Goal: Complete application form

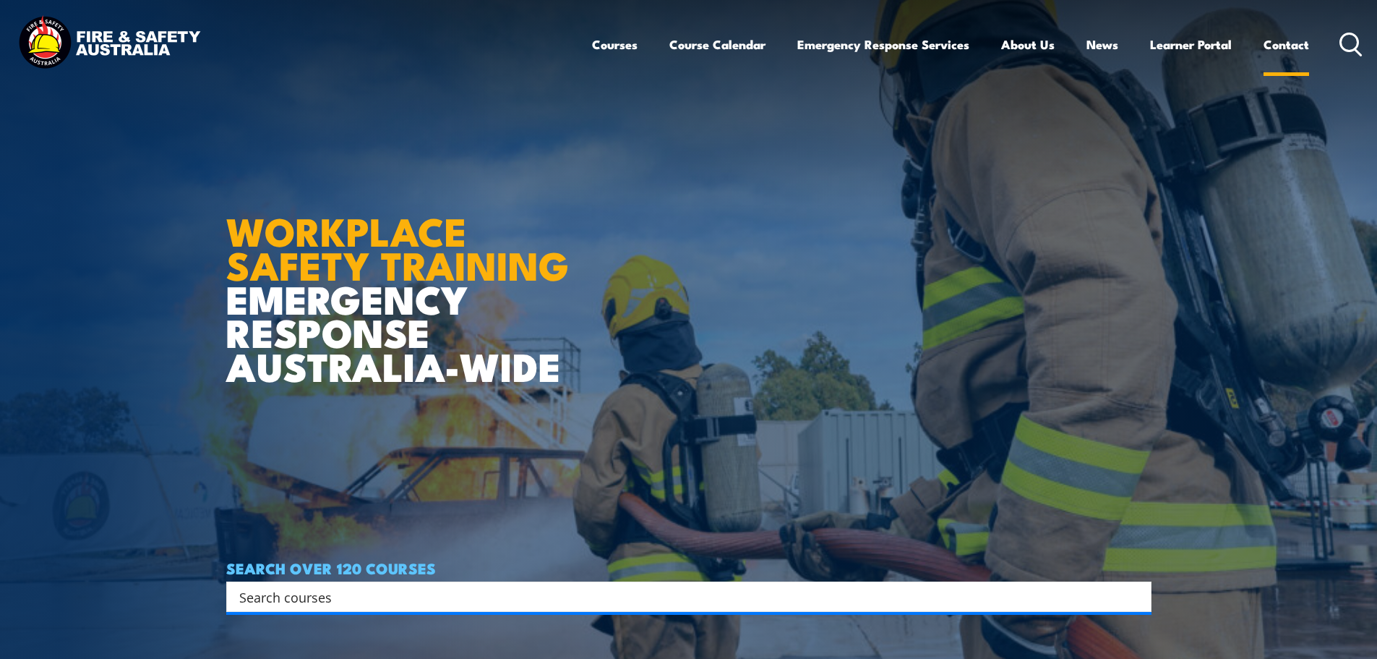
click at [1280, 43] on link "Contact" at bounding box center [1287, 44] width 46 height 38
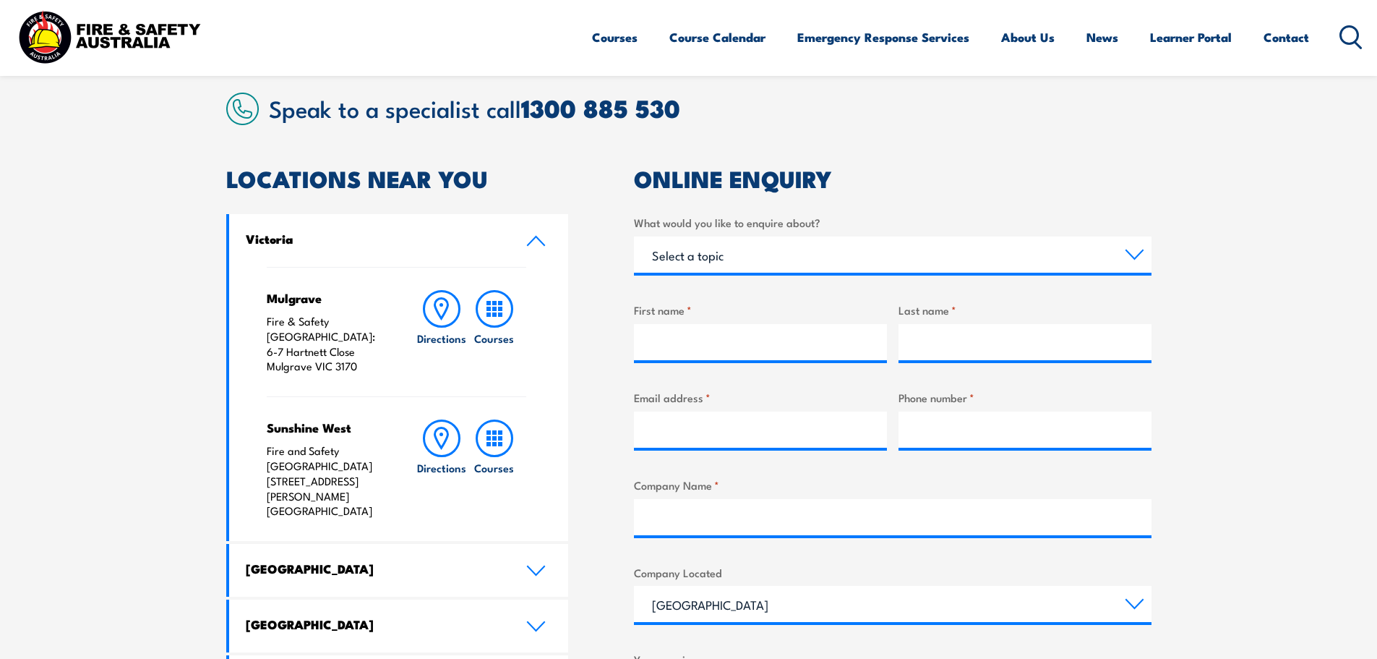
scroll to position [361, 0]
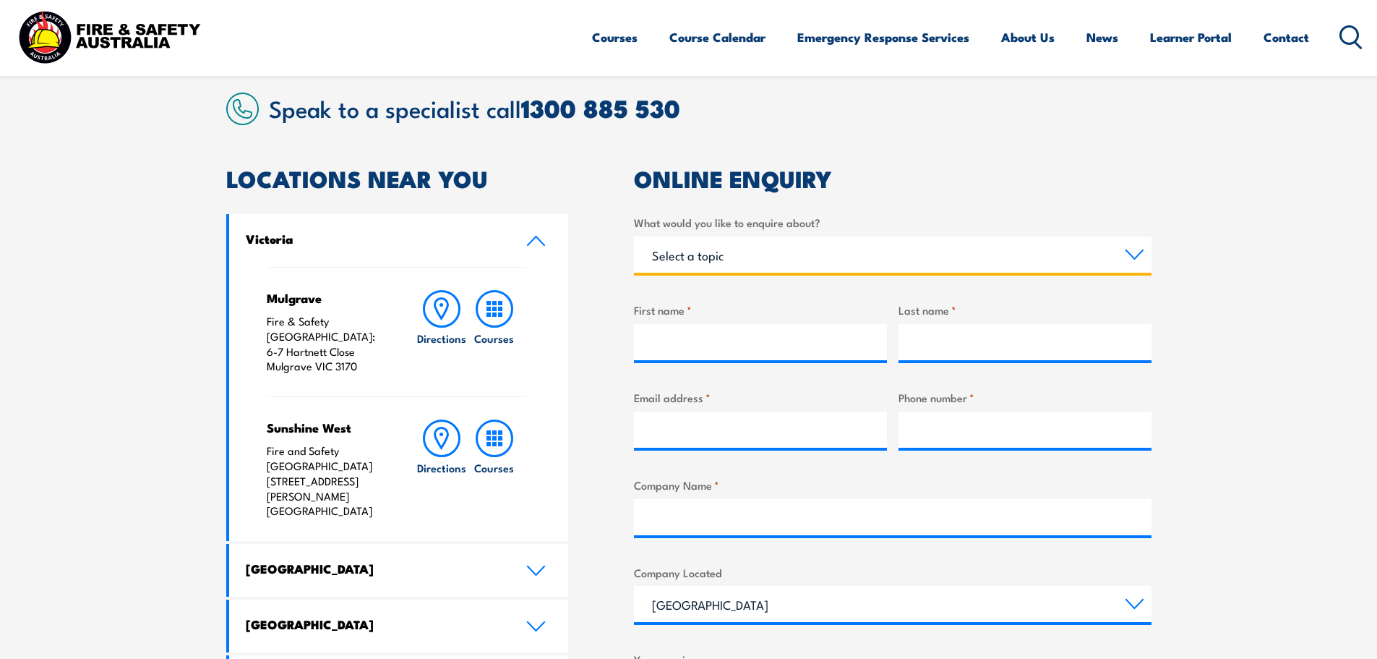
click at [866, 260] on select "Select a topic Training Emergency Response Services General Enquiry" at bounding box center [893, 254] width 518 height 36
select select "Training"
click at [634, 236] on select "Select a topic Training Emergency Response Services General Enquiry" at bounding box center [893, 254] width 518 height 36
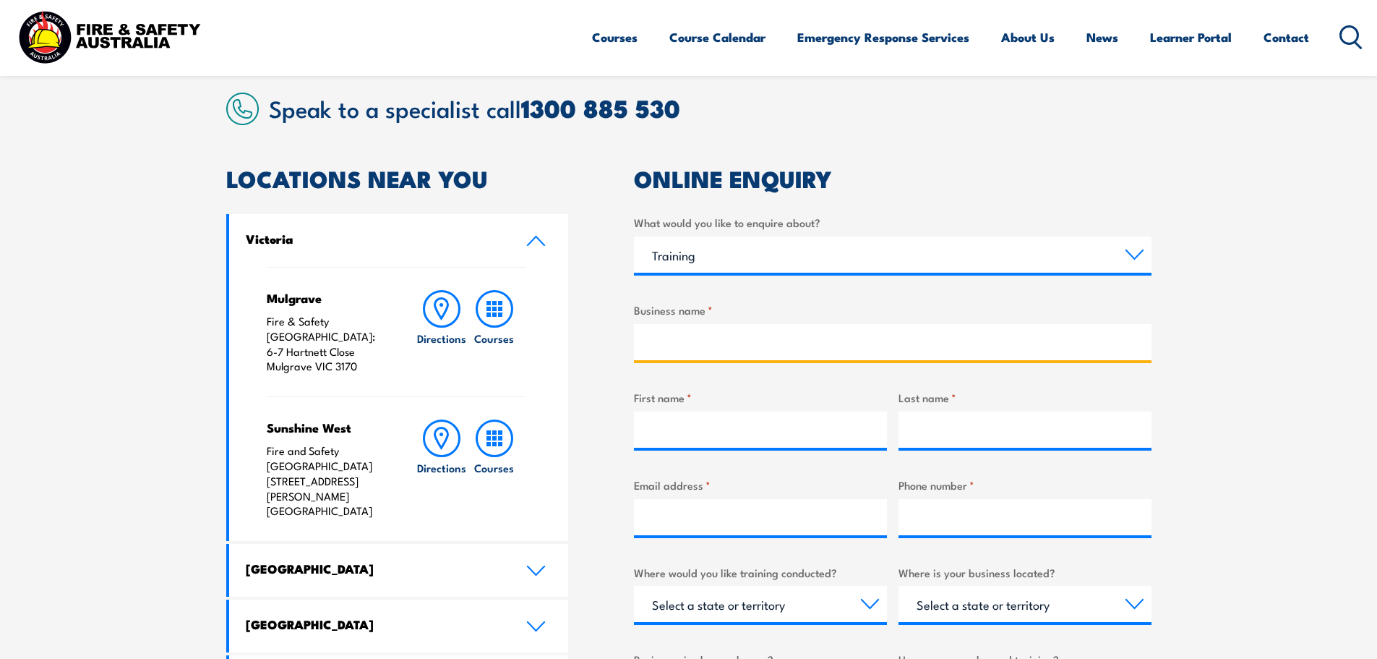
click at [740, 340] on input "Business name *" at bounding box center [893, 342] width 518 height 36
type input "JLL"
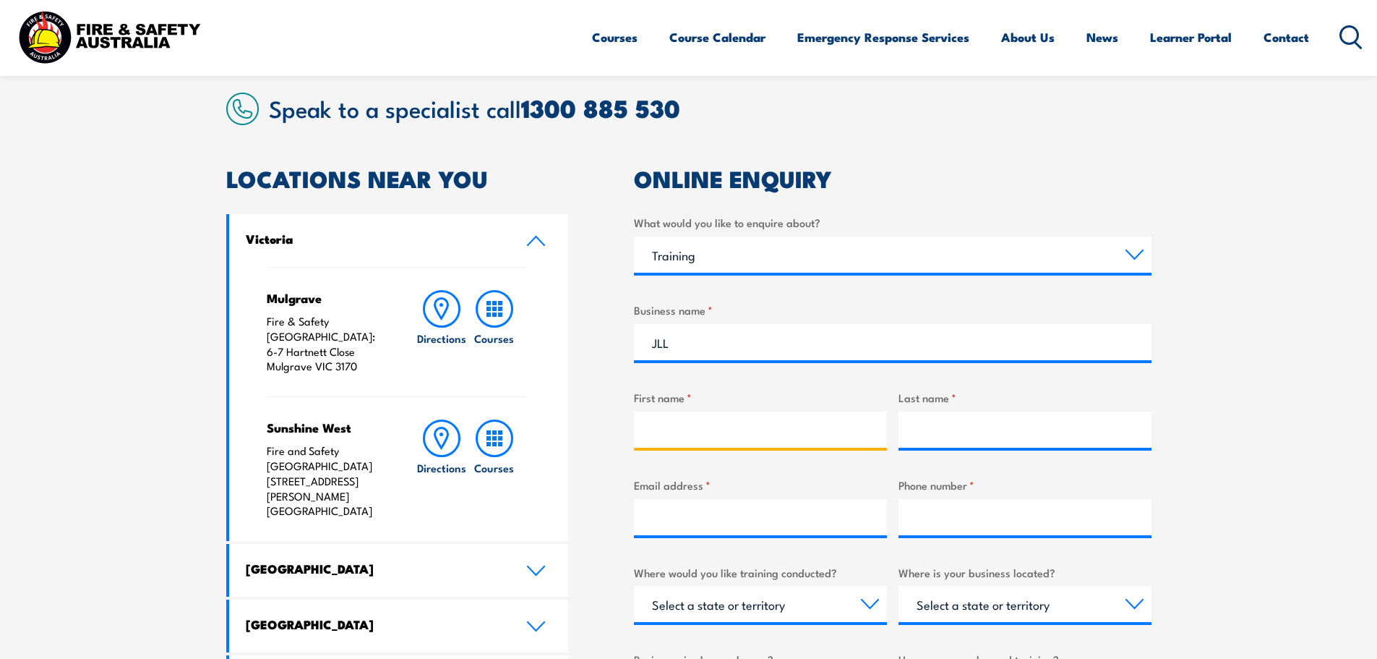
click at [719, 426] on input "First name *" at bounding box center [760, 429] width 253 height 36
type input "[PERSON_NAME]"
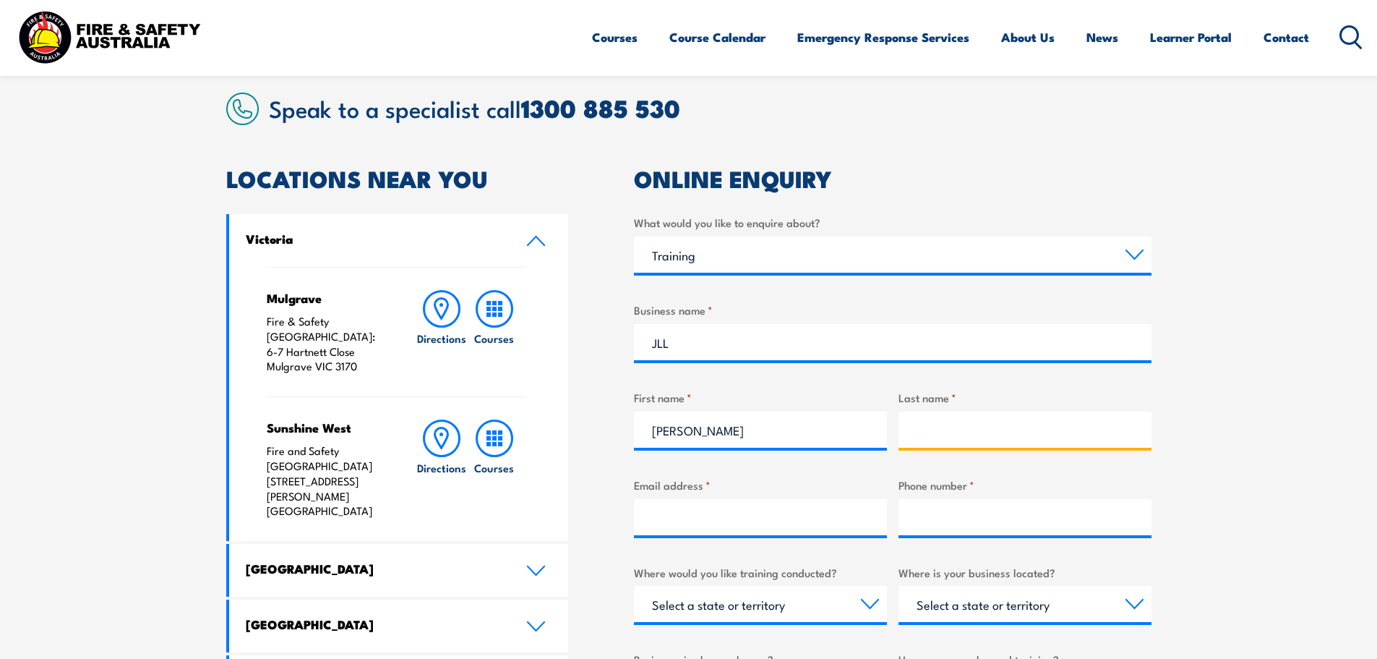
click at [964, 428] on input "Last name *" at bounding box center [1025, 429] width 253 height 36
type input "[PERSON_NAME]"
click at [699, 521] on input "Email address *" at bounding box center [760, 517] width 253 height 36
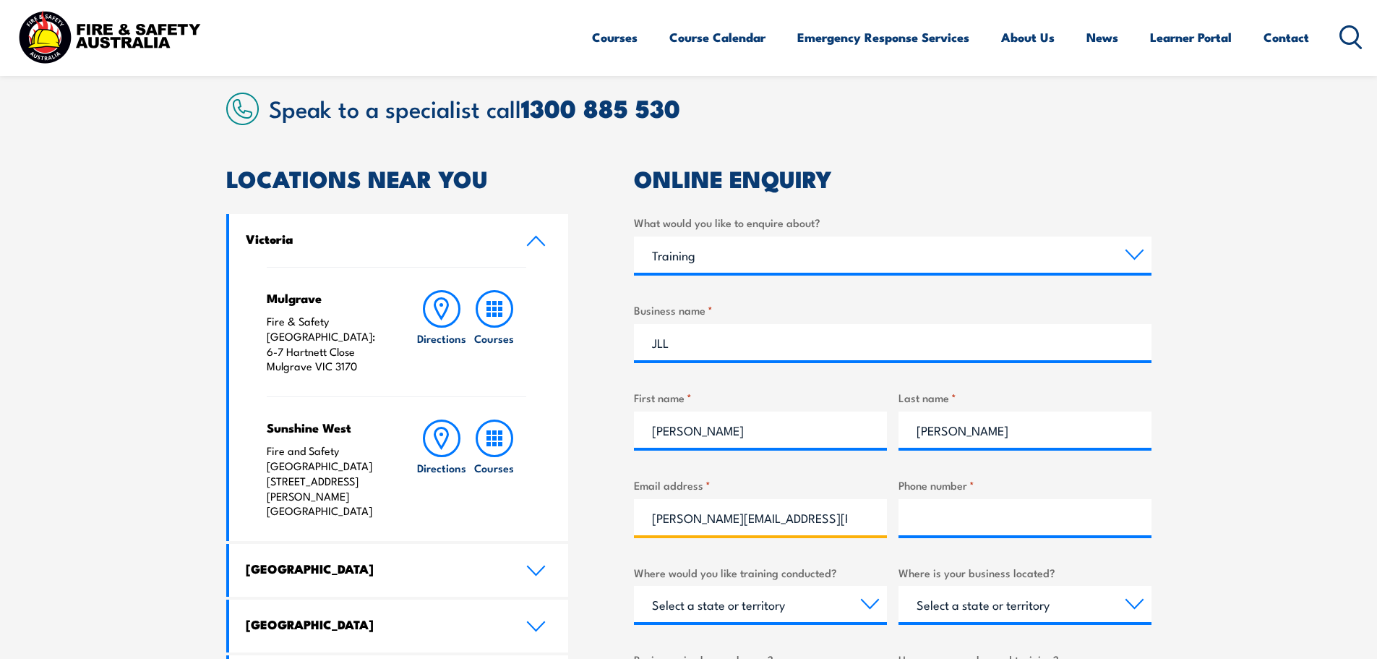
type input "[PERSON_NAME][EMAIL_ADDRESS][PERSON_NAME][DOMAIN_NAME]"
click at [982, 512] on input "Phone number *" at bounding box center [1025, 517] width 253 height 36
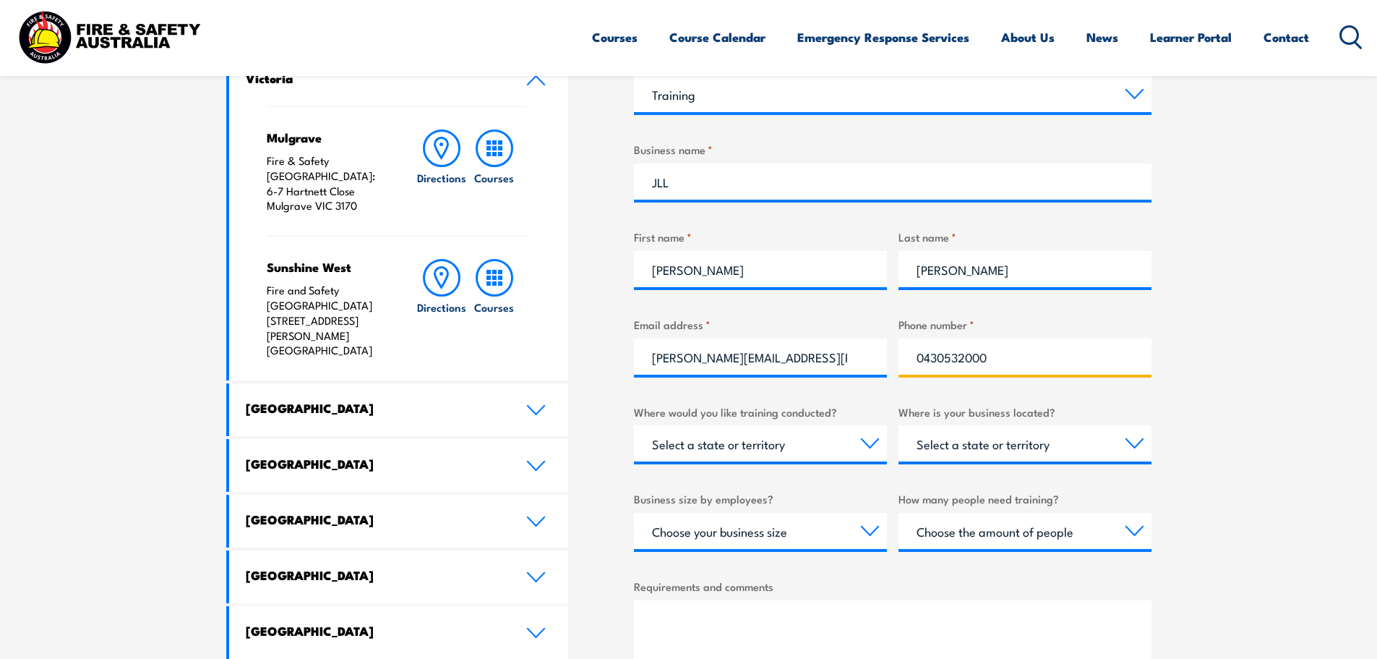
scroll to position [578, 0]
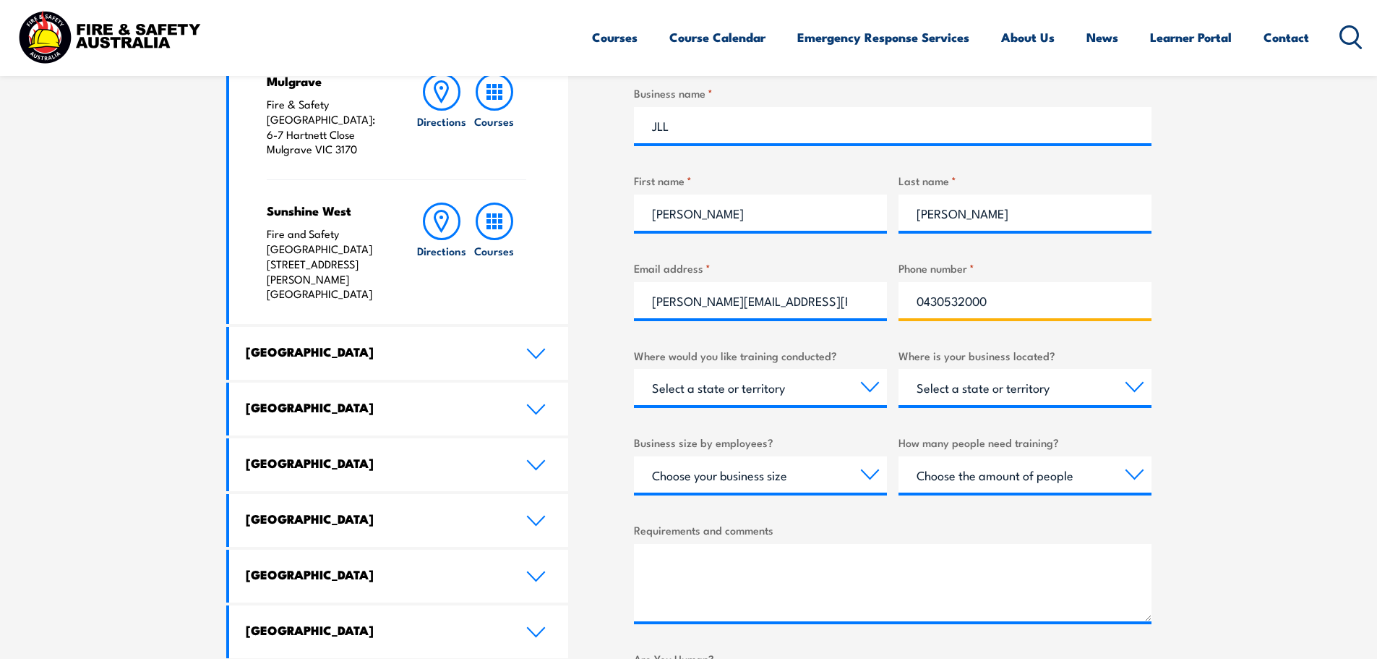
type input "0430532000"
click at [866, 392] on select "Select a state or territory Nationally - multiple locations [GEOGRAPHIC_DATA] […" at bounding box center [760, 387] width 253 height 36
select select "NT"
click at [634, 369] on select "Select a state or territory Nationally - multiple locations [GEOGRAPHIC_DATA] […" at bounding box center [760, 387] width 253 height 36
click at [1066, 391] on select "Select a state or territory [GEOGRAPHIC_DATA] [GEOGRAPHIC_DATA] [GEOGRAPHIC_DAT…" at bounding box center [1025, 387] width 253 height 36
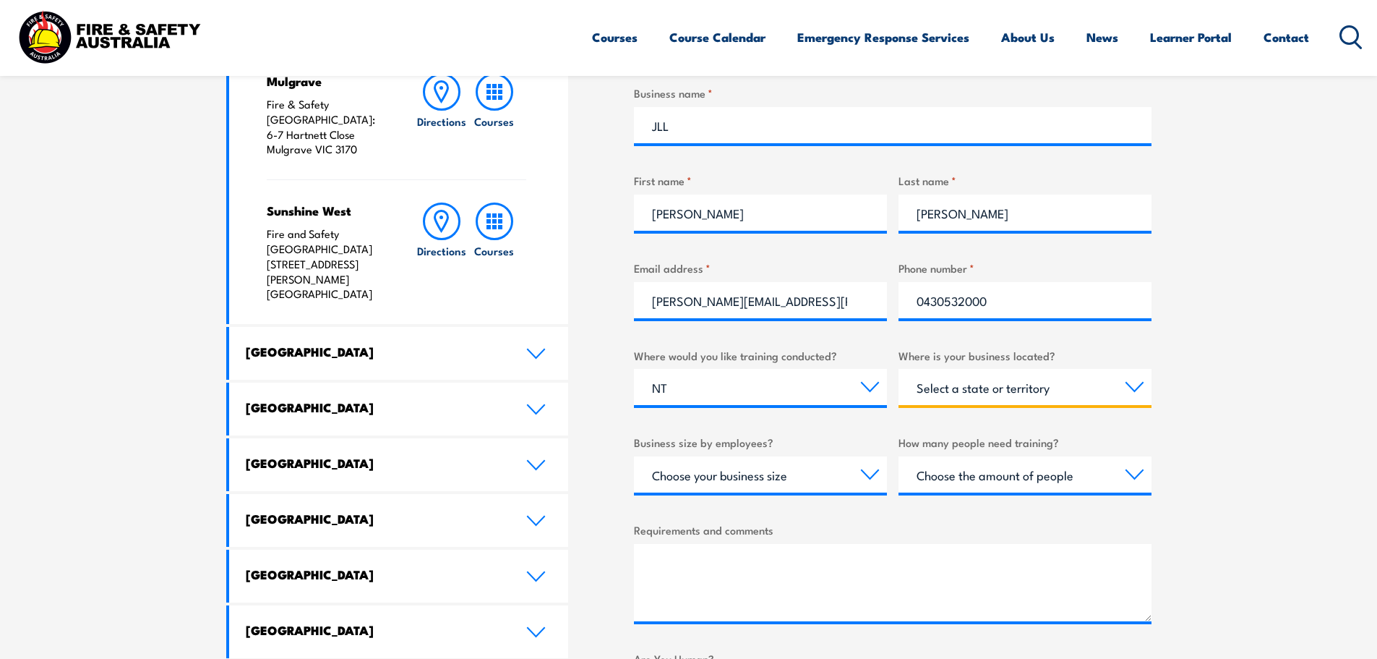
select select "NT"
click at [899, 369] on select "Select a state or territory [GEOGRAPHIC_DATA] [GEOGRAPHIC_DATA] [GEOGRAPHIC_DAT…" at bounding box center [1025, 387] width 253 height 36
click at [870, 469] on select "Choose your business size 1 to 19 20 to 199 200+" at bounding box center [760, 474] width 253 height 36
click at [634, 456] on select "Choose your business size 1 to 19 20 to 199 200+" at bounding box center [760, 474] width 253 height 36
click at [1128, 471] on select "Choose the amount of people 1 to 4 5 to 19 20+" at bounding box center [1025, 474] width 253 height 36
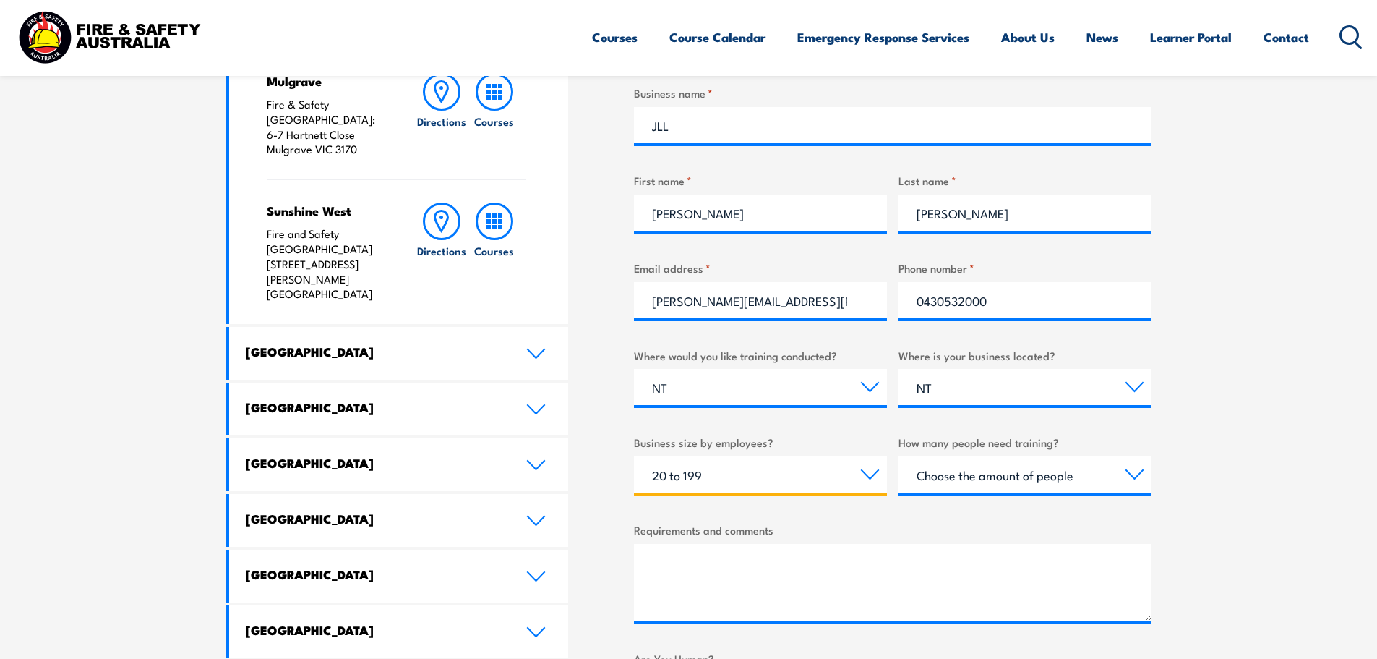
click at [865, 471] on select "Choose your business size 1 to 19 20 to 199 200+" at bounding box center [760, 474] width 253 height 36
select select "200+"
click at [634, 456] on select "Choose your business size 1 to 19 20 to 199 200+" at bounding box center [760, 474] width 253 height 36
click at [1126, 472] on select "Choose the amount of people 1 to 4 5 to 19 20+" at bounding box center [1025, 474] width 253 height 36
select select "20+"
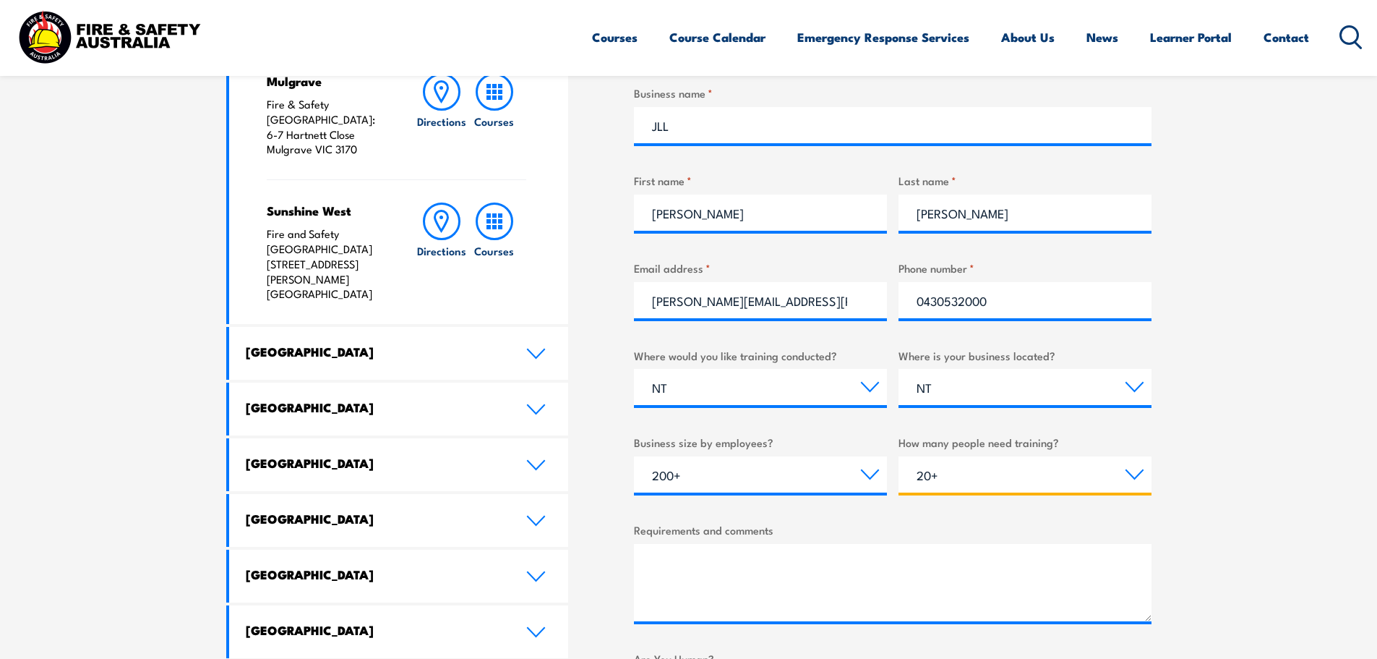
click at [899, 456] on select "Choose the amount of people 1 to 4 5 to 19 20+" at bounding box center [1025, 474] width 253 height 36
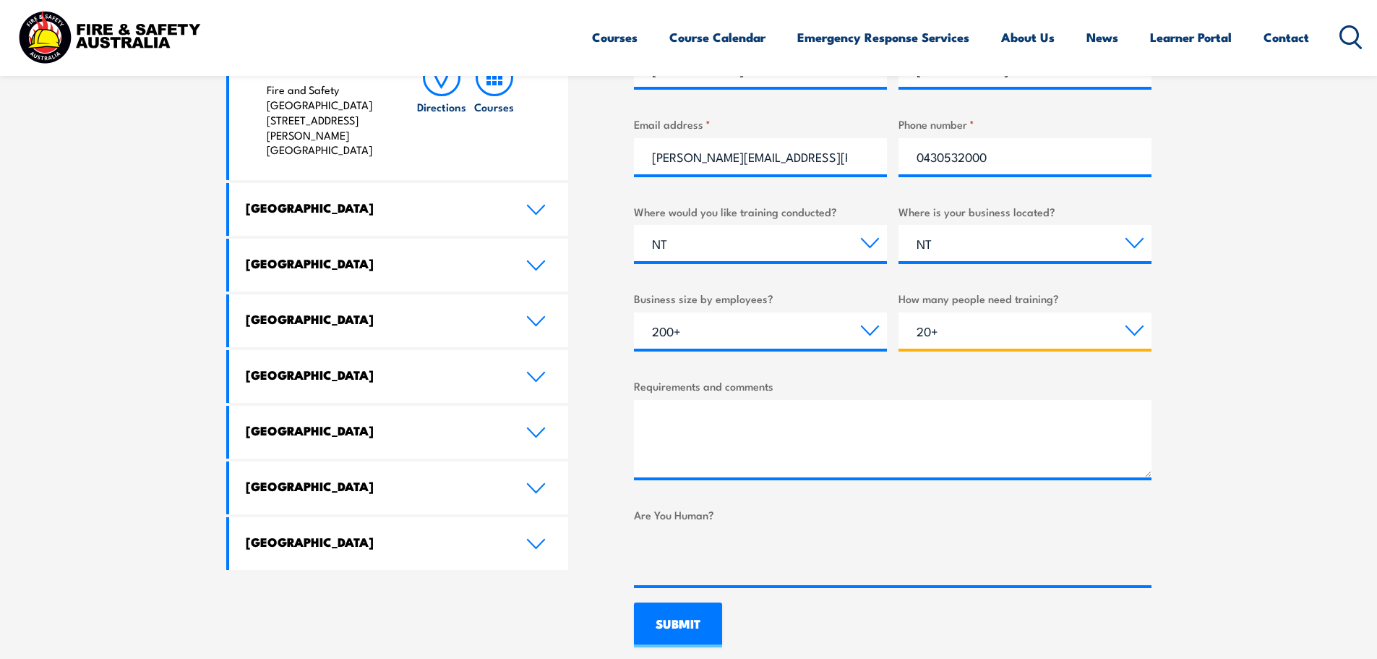
scroll to position [723, 0]
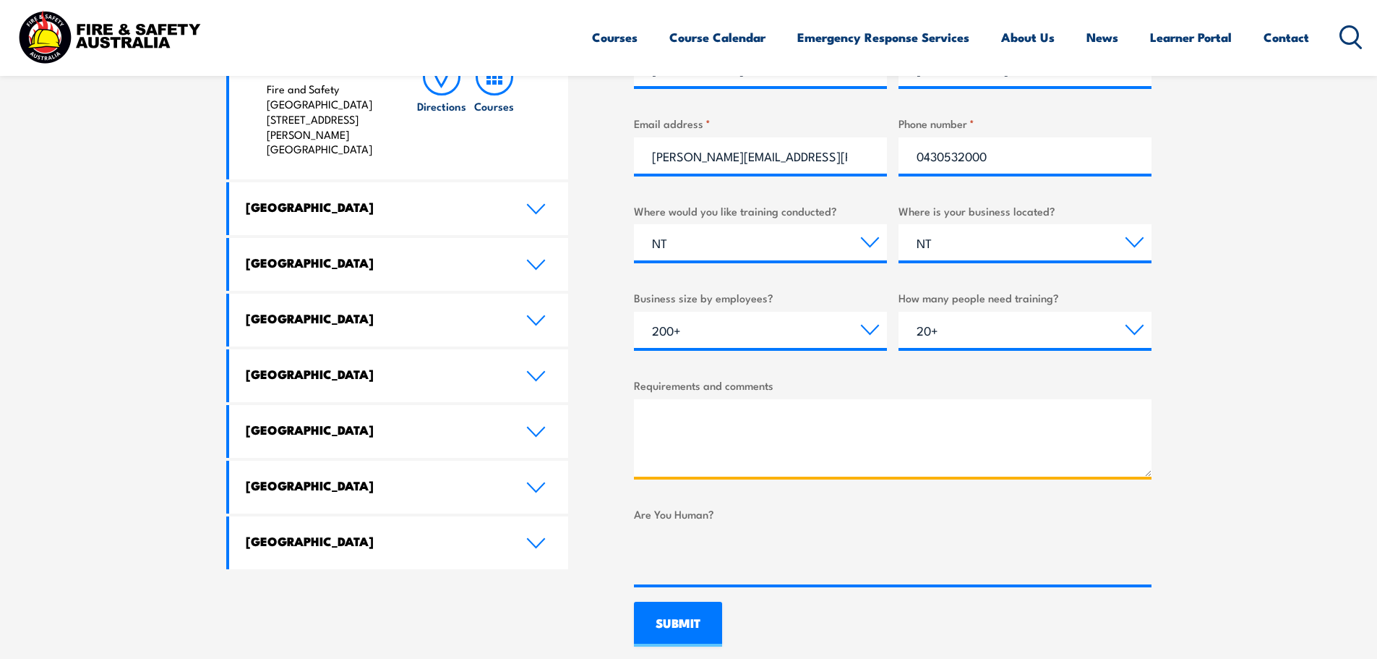
click at [719, 421] on textarea "Requirements and comments" at bounding box center [893, 437] width 518 height 77
click at [679, 414] on textarea "Requirements and comments" at bounding box center [893, 437] width 518 height 77
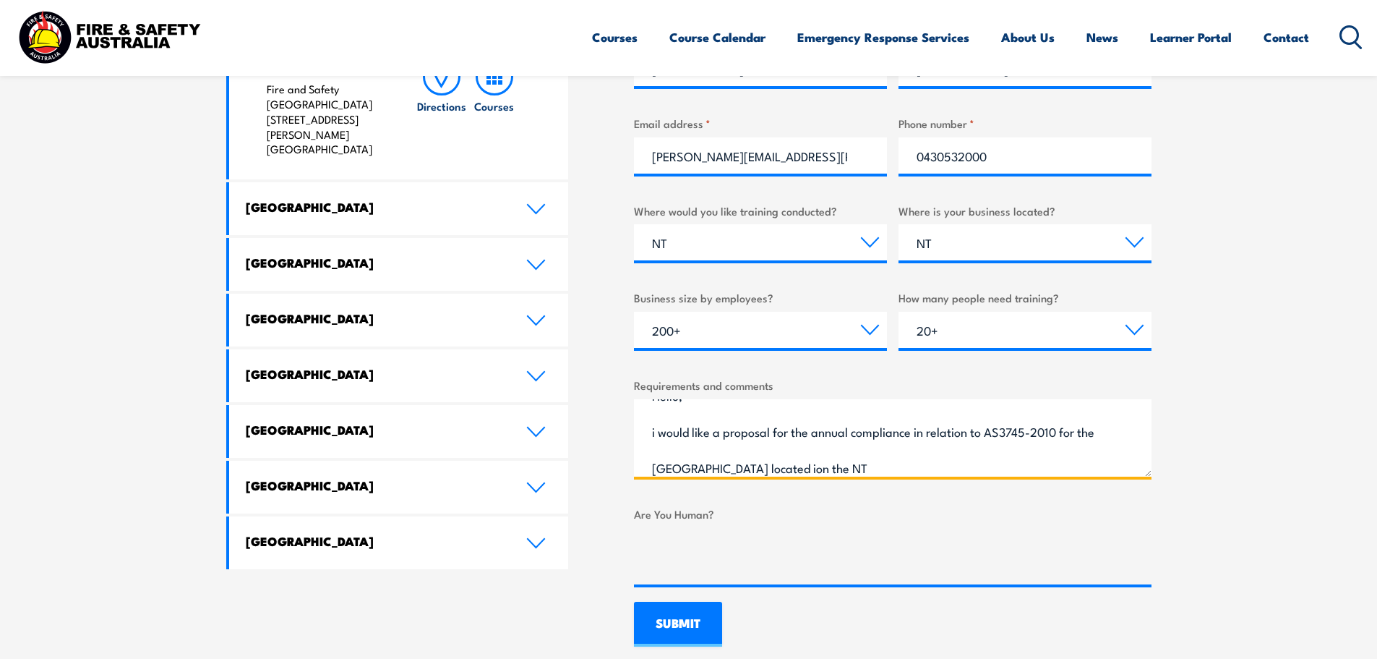
click at [922, 467] on textarea "Hello, i would like a proposal for the annual compliance in relation to AS3745-…" at bounding box center [893, 437] width 518 height 77
drag, startPoint x: 655, startPoint y: 430, endPoint x: 679, endPoint y: 437, distance: 24.7
click at [655, 430] on textarea "Hello, i would like a proposal for the annual compliance in relation to AS3745-…" at bounding box center [893, 437] width 518 height 77
click at [941, 468] on textarea "Hello, I would like a proposal for the annual compliance in relation to AS3745-…" at bounding box center [893, 437] width 518 height 77
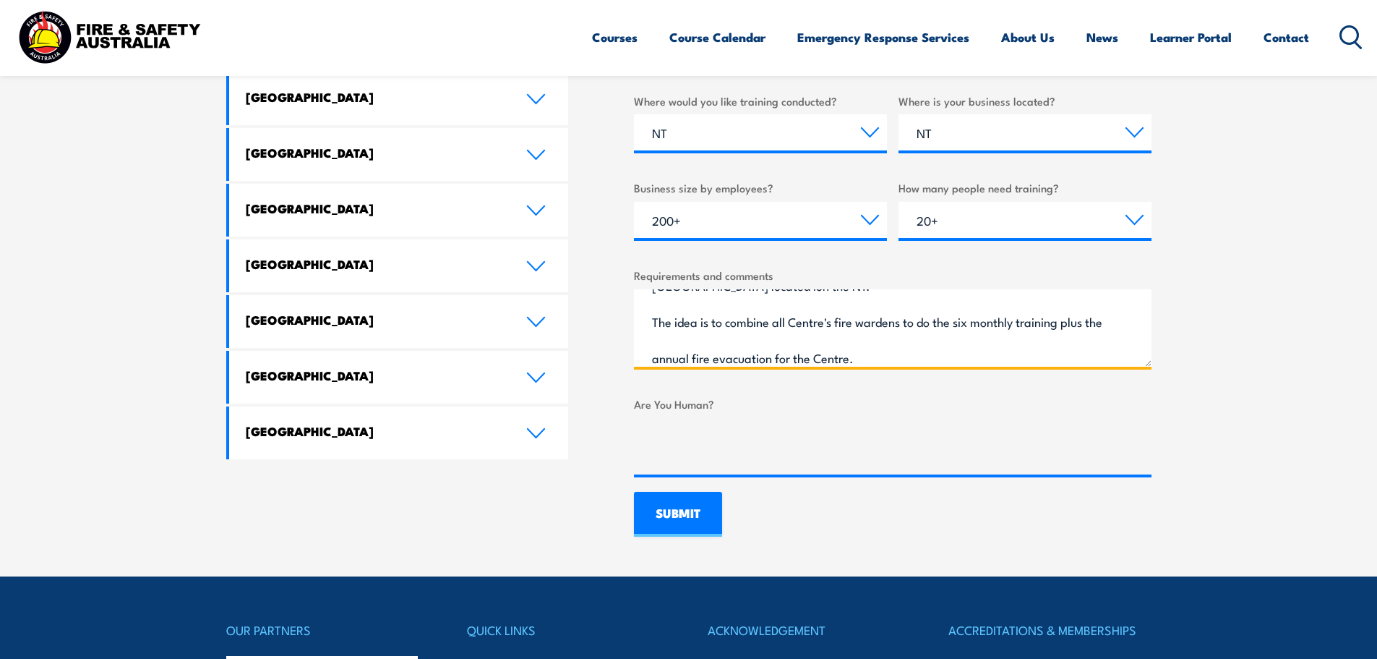
scroll to position [940, 0]
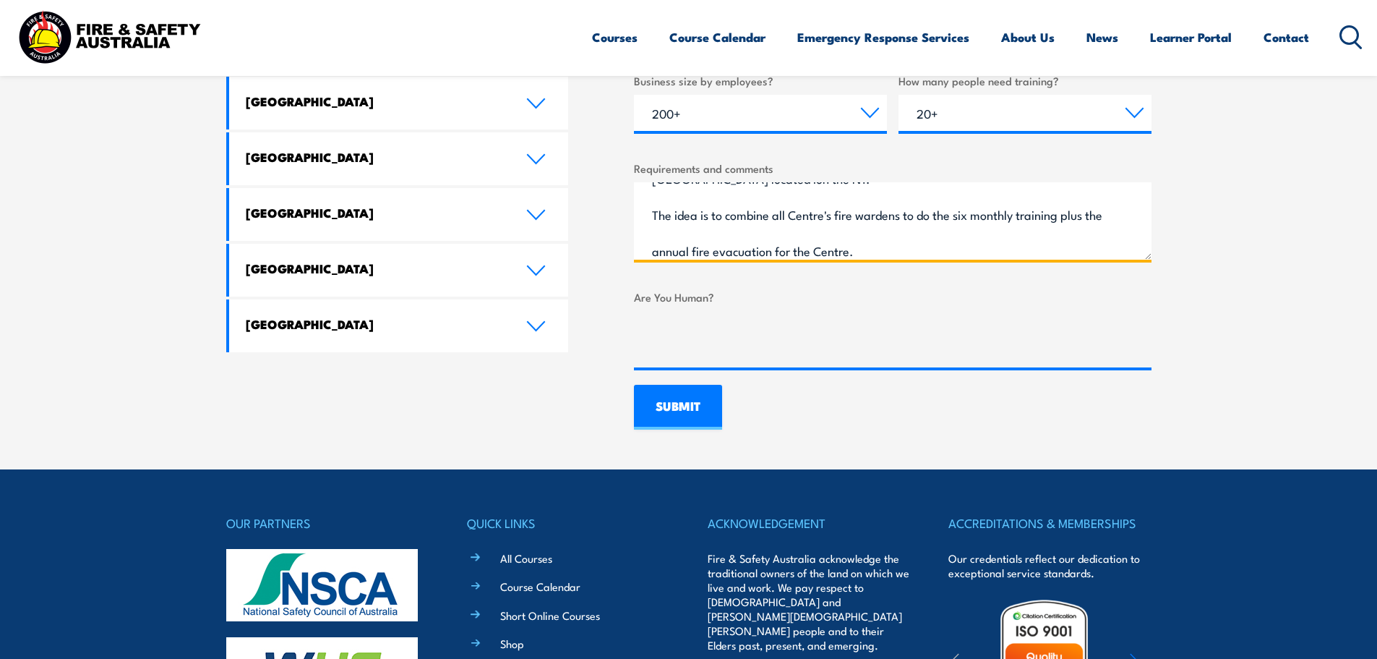
type textarea "Hello, I would like a proposal for the annual compliance in relation to AS3745-…"
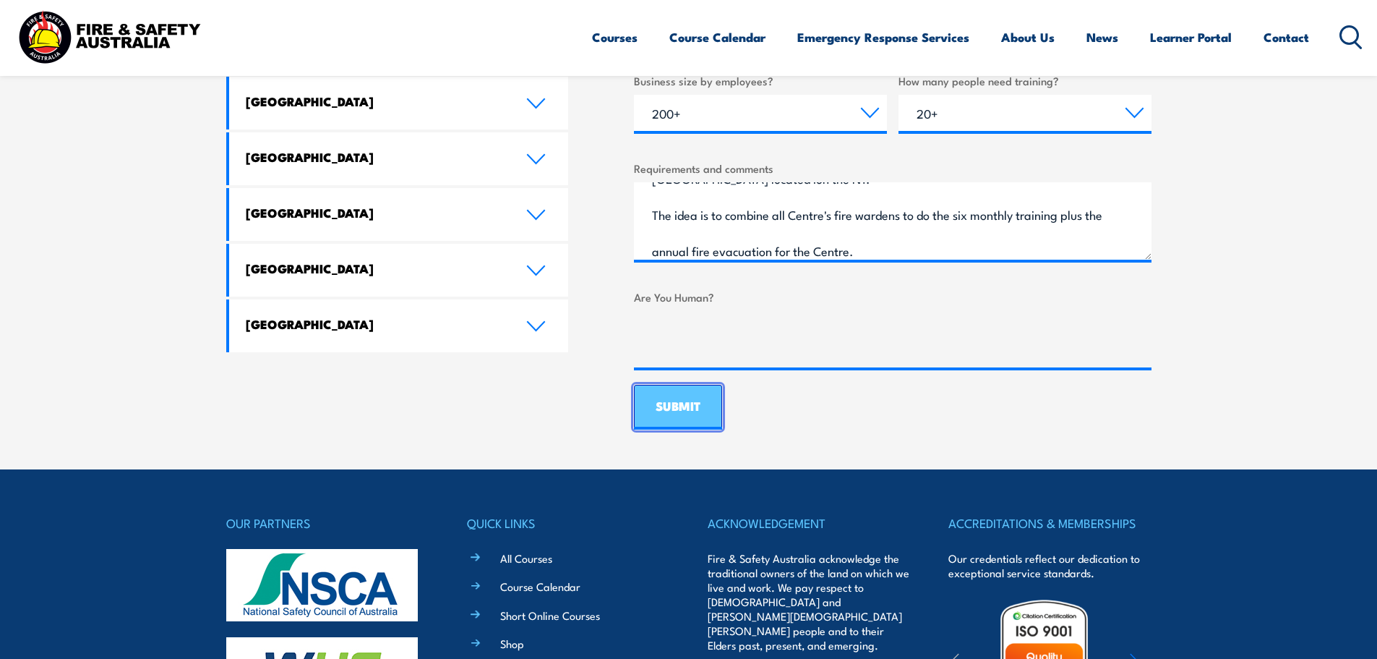
click at [693, 408] on input "SUBMIT" at bounding box center [678, 407] width 88 height 45
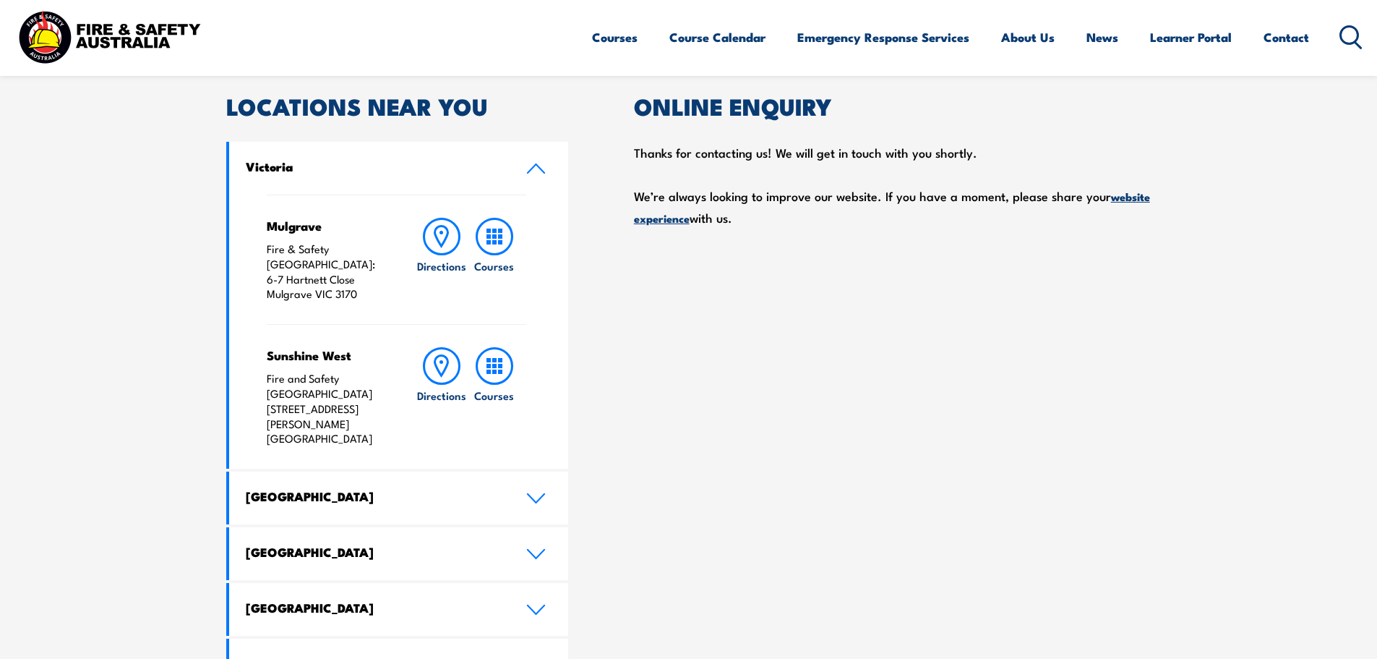
scroll to position [0, 0]
